Goal: Information Seeking & Learning: Compare options

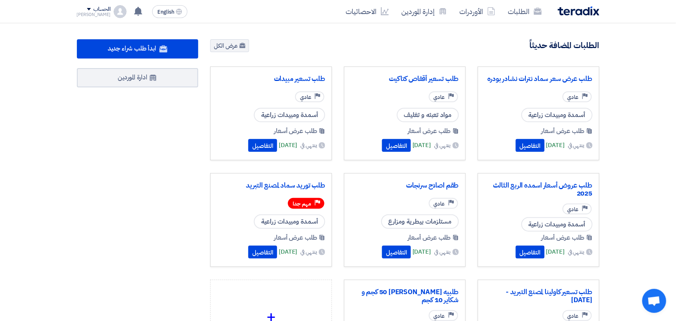
click at [219, 38] on section "9235 طلبات متبقية 8 مزادات متبقية ابدأ طلب شراء جديد" at bounding box center [338, 225] width 676 height 405
click at [228, 46] on link "عرض الكل" at bounding box center [229, 45] width 39 height 13
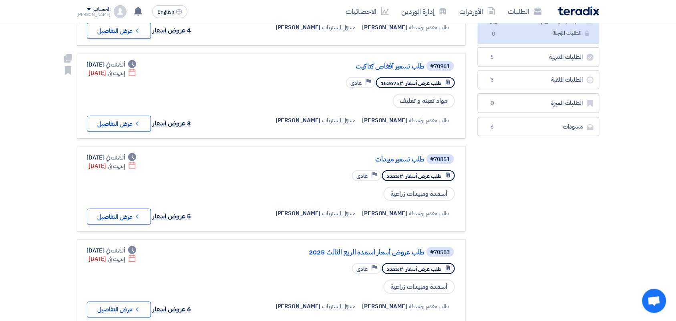
scroll to position [150, 0]
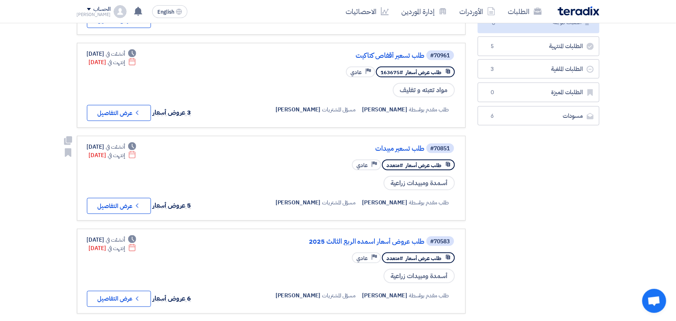
click at [389, 147] on div "#70851 طلب تسعير مبيدات" at bounding box center [359, 148] width 193 height 11
click at [393, 145] on link "طلب تسعير مبيدات" at bounding box center [345, 148] width 160 height 7
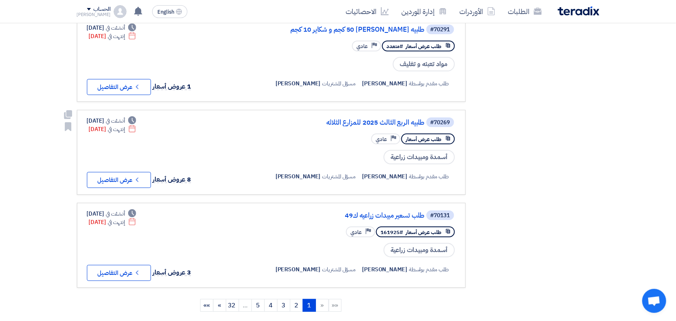
scroll to position [751, 0]
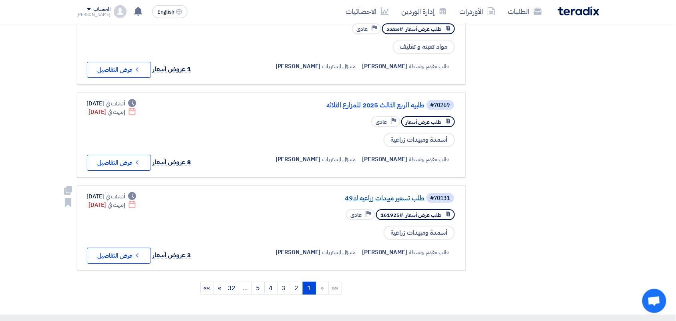
click at [381, 195] on link "طلب تسعير مبيدات زراعيه ك49" at bounding box center [345, 198] width 160 height 7
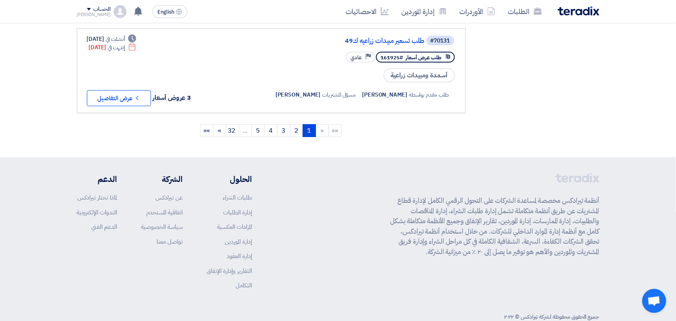
scroll to position [708, 0]
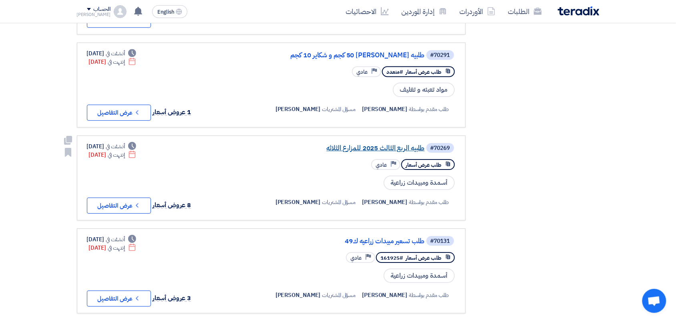
click at [373, 145] on link "طلبيه الربع الثالث 2025 للمزارع الثلاثه" at bounding box center [345, 148] width 160 height 7
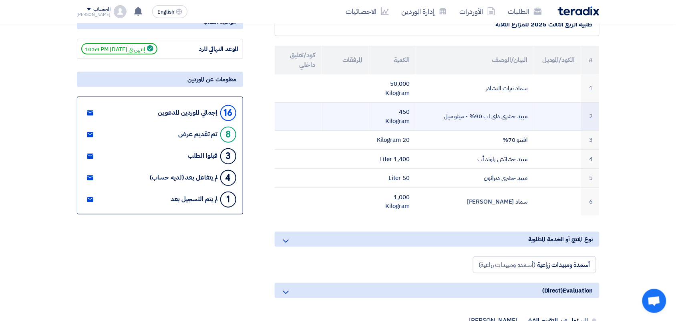
scroll to position [100, 0]
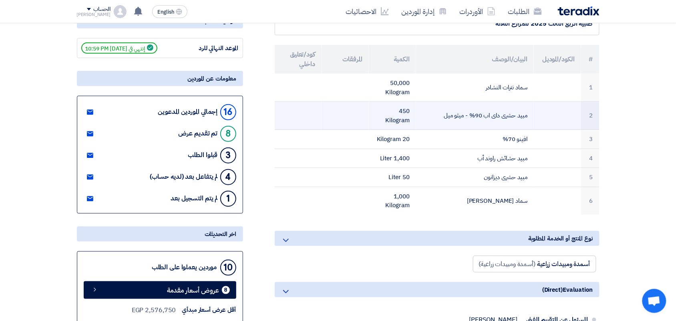
click at [447, 116] on td "مبيد حشرى داى اب 90% - ميثو ميل" at bounding box center [475, 116] width 118 height 28
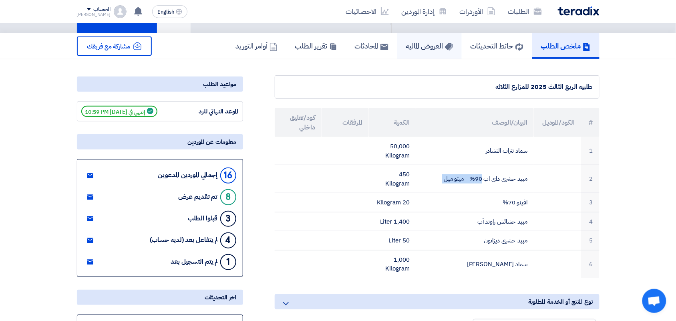
scroll to position [0, 0]
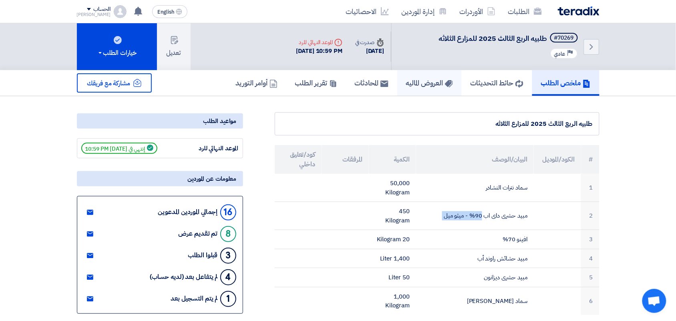
click at [411, 79] on h5 "العروض الماليه" at bounding box center [429, 82] width 47 height 9
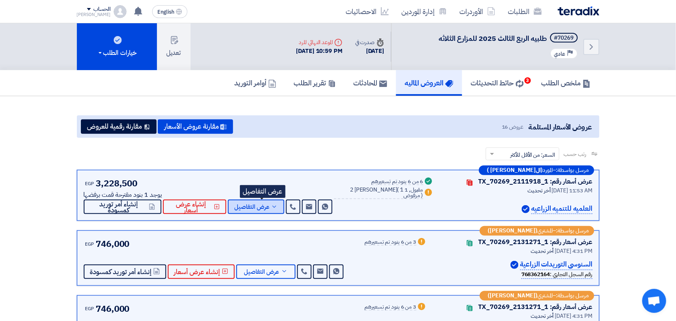
click at [262, 204] on span "عرض التفاصيل" at bounding box center [251, 207] width 35 height 6
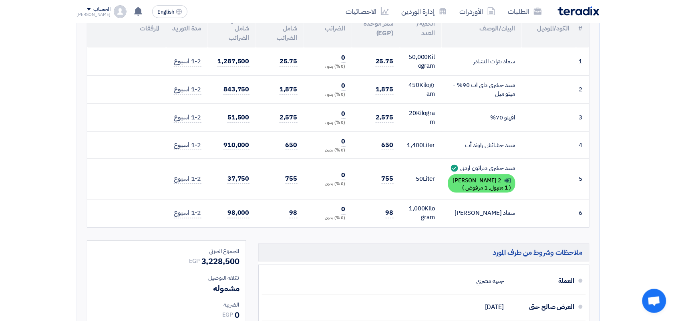
scroll to position [200, 0]
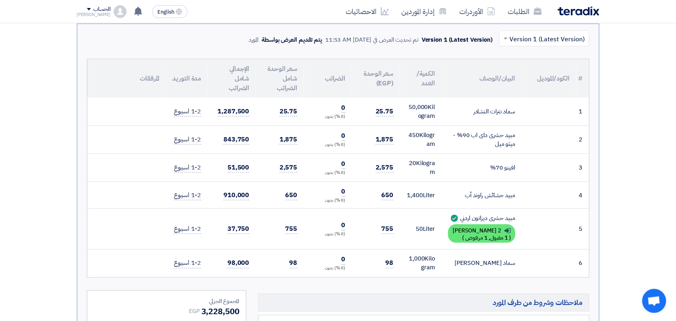
click at [481, 135] on div "مبيد حشرى داى اب 90% - ميثو ميل" at bounding box center [481, 140] width 67 height 18
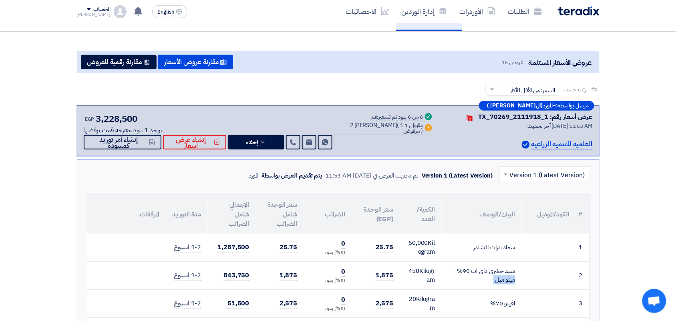
scroll to position [50, 0]
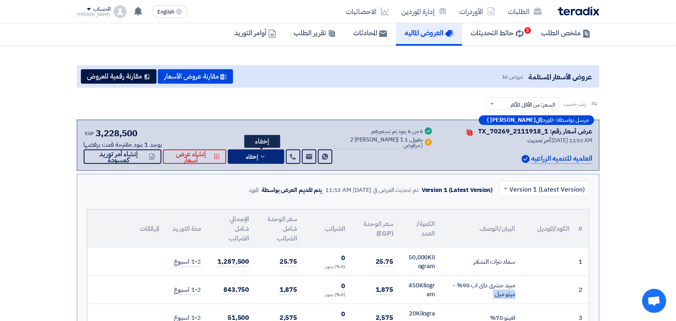
click at [271, 159] on button "إخفاء" at bounding box center [256, 156] width 56 height 14
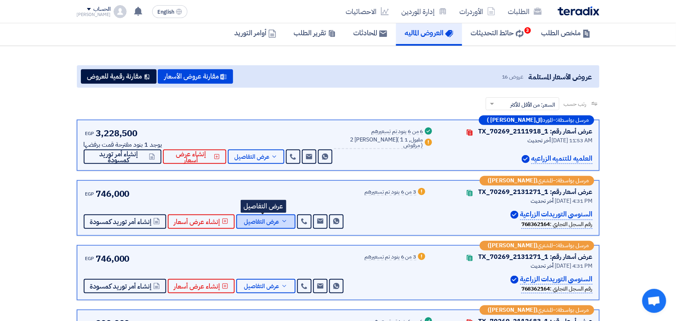
click at [264, 220] on span "عرض التفاصيل" at bounding box center [261, 222] width 35 height 6
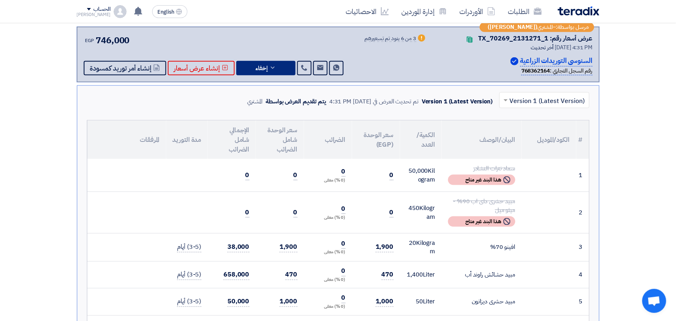
scroll to position [150, 0]
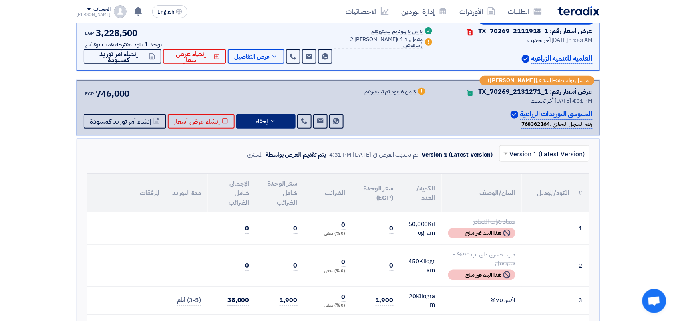
click at [256, 122] on span "إخفاء" at bounding box center [262, 122] width 12 height 6
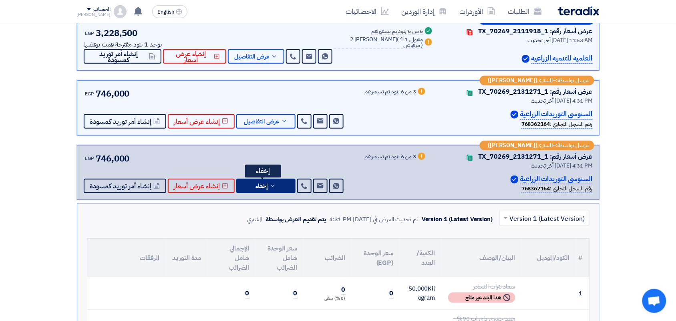
click at [259, 185] on span "إخفاء" at bounding box center [262, 186] width 12 height 6
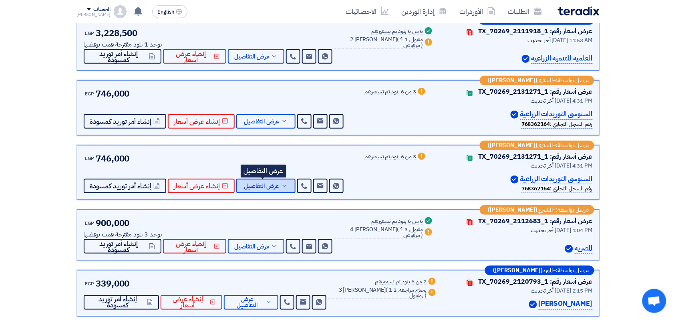
click at [259, 125] on span "عرض التفاصيل" at bounding box center [261, 122] width 35 height 6
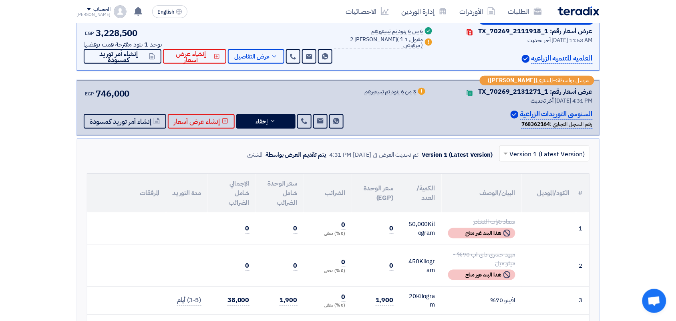
click at [259, 185] on th "سعر الوحدة شامل الضرائب" at bounding box center [280, 193] width 48 height 38
click at [264, 120] on span "إخفاء" at bounding box center [262, 122] width 12 height 6
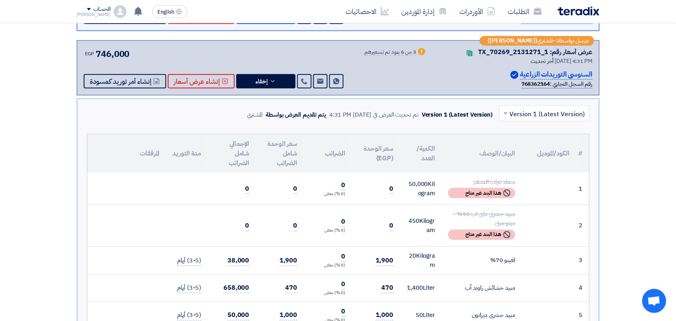
scroll to position [200, 0]
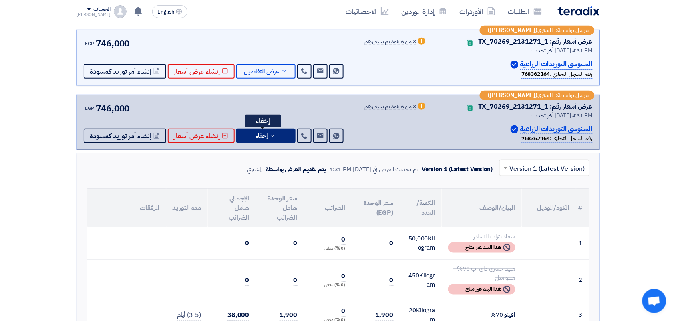
click at [265, 138] on span "إخفاء" at bounding box center [262, 136] width 12 height 6
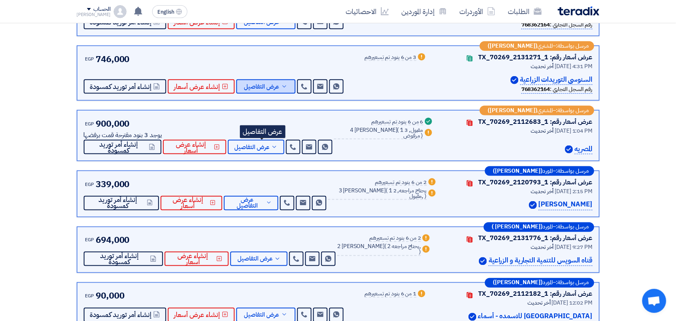
scroll to position [300, 0]
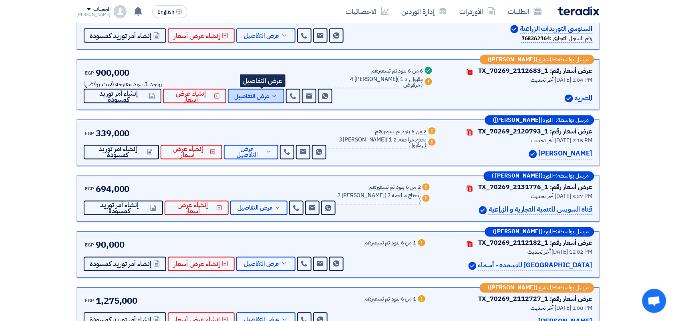
click at [267, 99] on span "عرض التفاصيل" at bounding box center [251, 96] width 35 height 6
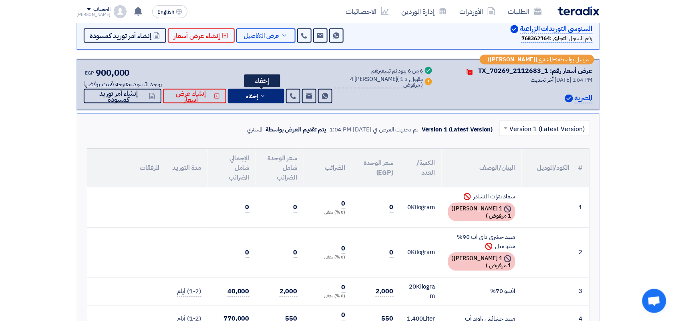
click at [266, 99] on icon at bounding box center [263, 96] width 6 height 6
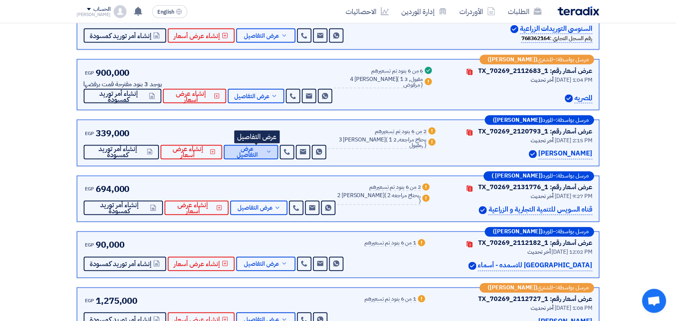
click at [264, 155] on span "عرض التفاصيل" at bounding box center [247, 152] width 34 height 12
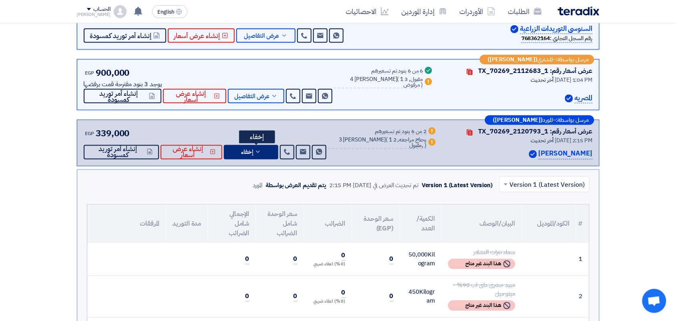
click at [267, 155] on button "إخفاء" at bounding box center [251, 152] width 54 height 14
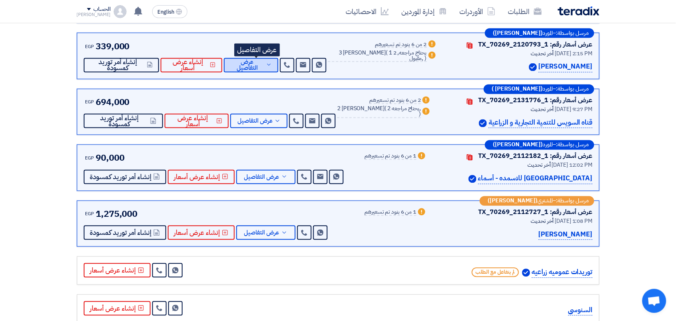
scroll to position [401, 0]
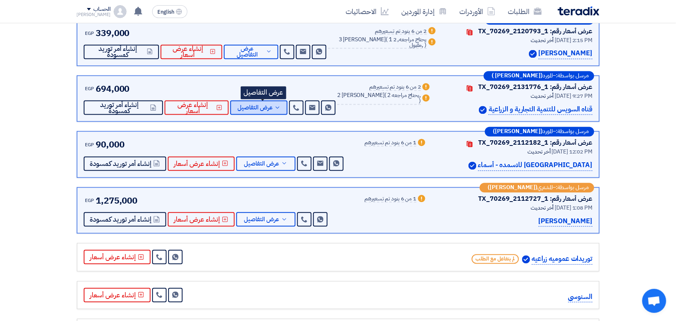
click at [273, 105] on span "عرض التفاصيل" at bounding box center [255, 108] width 35 height 6
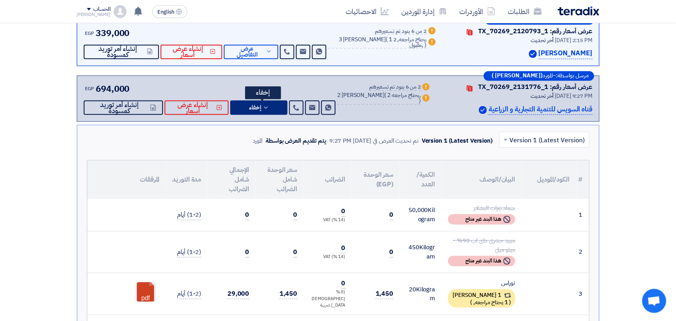
click at [269, 107] on icon at bounding box center [266, 108] width 6 height 6
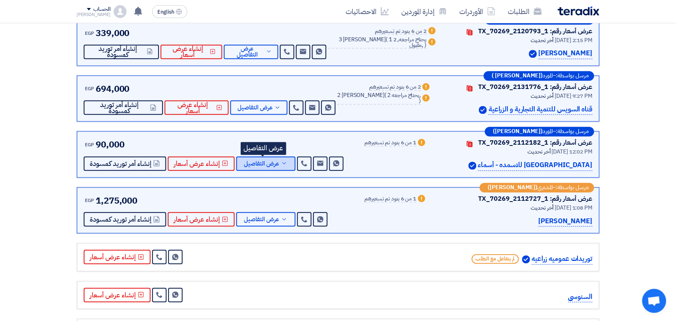
click at [272, 163] on span "عرض التفاصيل" at bounding box center [261, 164] width 35 height 6
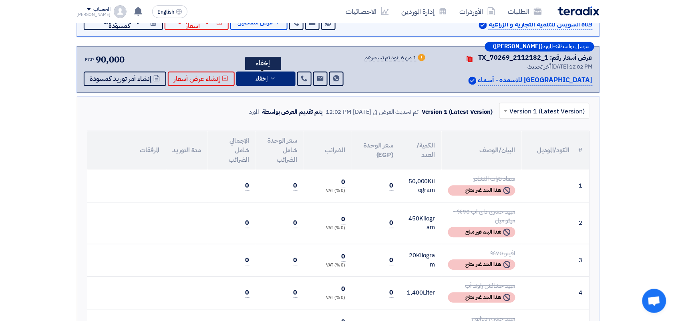
scroll to position [501, 0]
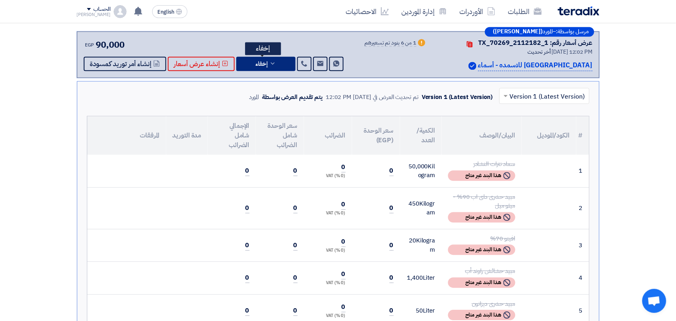
drag, startPoint x: 268, startPoint y: 63, endPoint x: 264, endPoint y: 65, distance: 5.1
click at [270, 63] on icon at bounding box center [273, 63] width 6 height 6
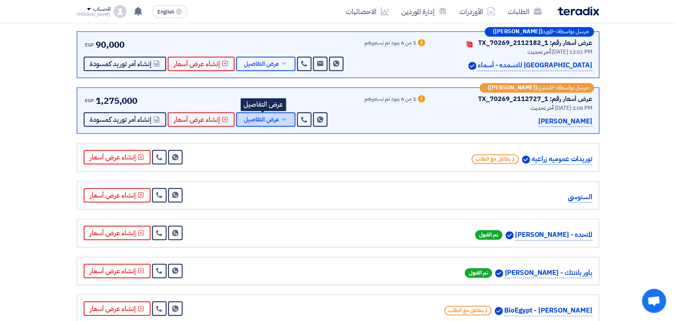
click at [259, 119] on span "عرض التفاصيل" at bounding box center [261, 120] width 35 height 6
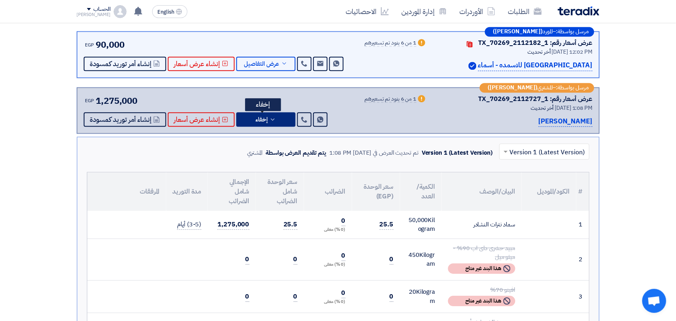
click at [259, 119] on span "إخفاء" at bounding box center [262, 120] width 12 height 6
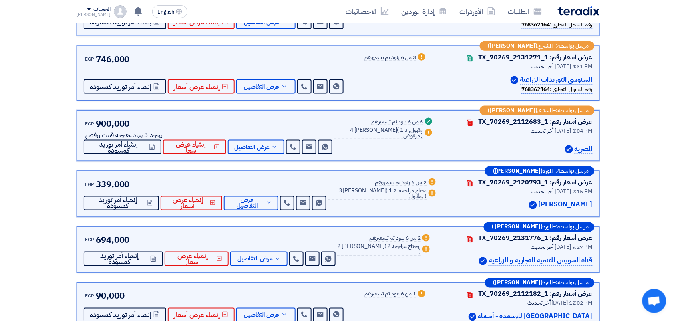
scroll to position [0, 0]
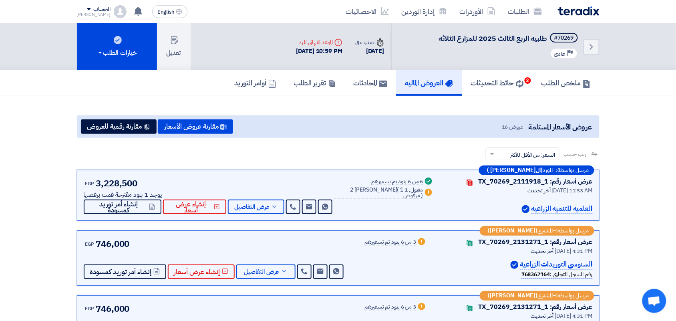
click at [570, 15] on img at bounding box center [579, 10] width 42 height 9
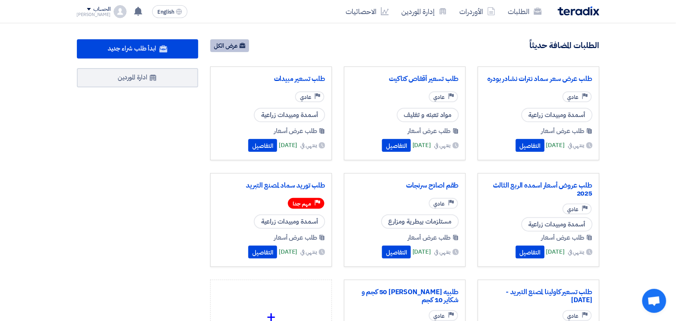
click at [235, 48] on link "عرض الكل" at bounding box center [229, 45] width 39 height 13
